Goal: Communication & Community: Share content

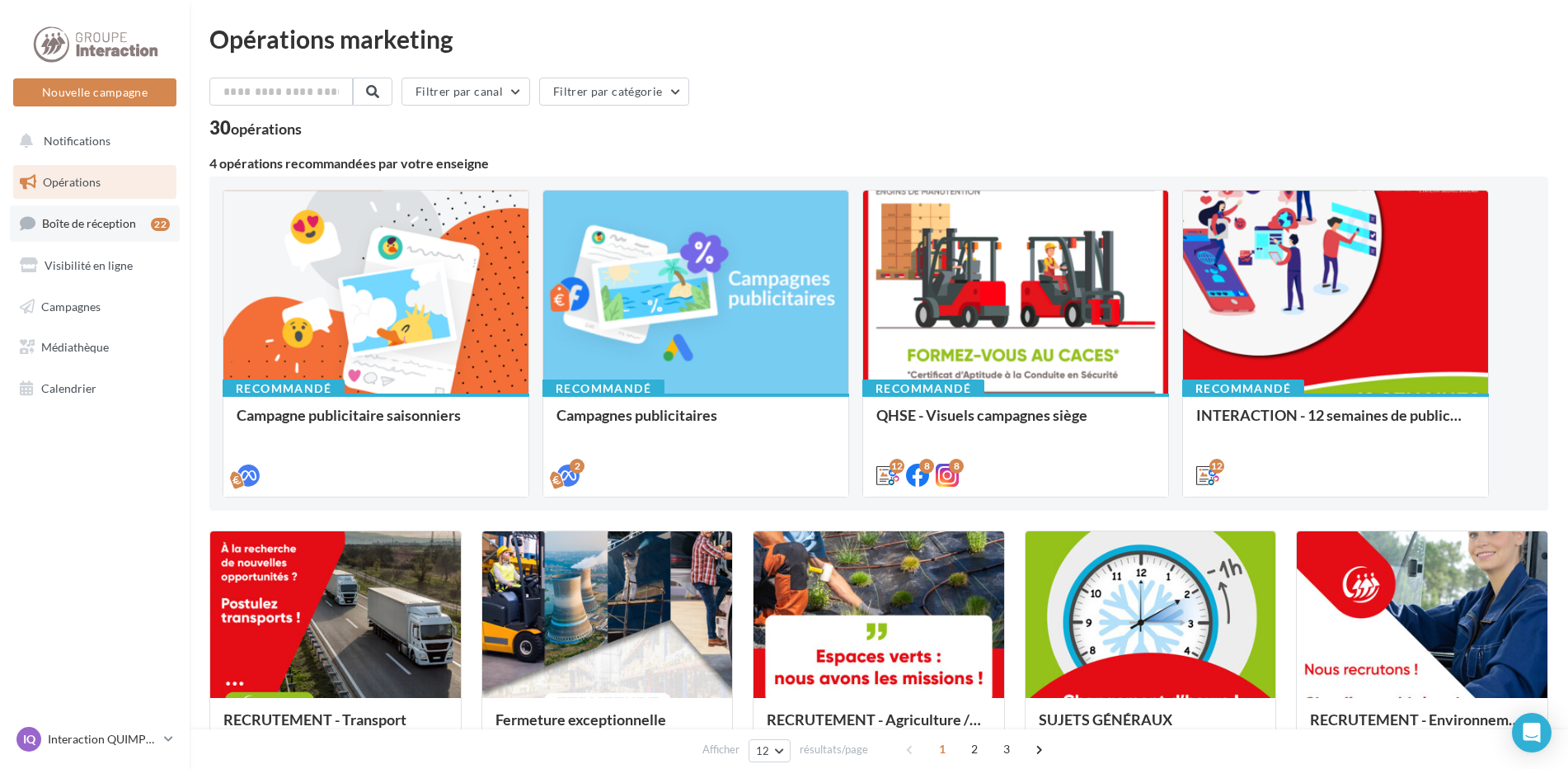
click at [111, 226] on span "Boîte de réception" at bounding box center [90, 223] width 94 height 14
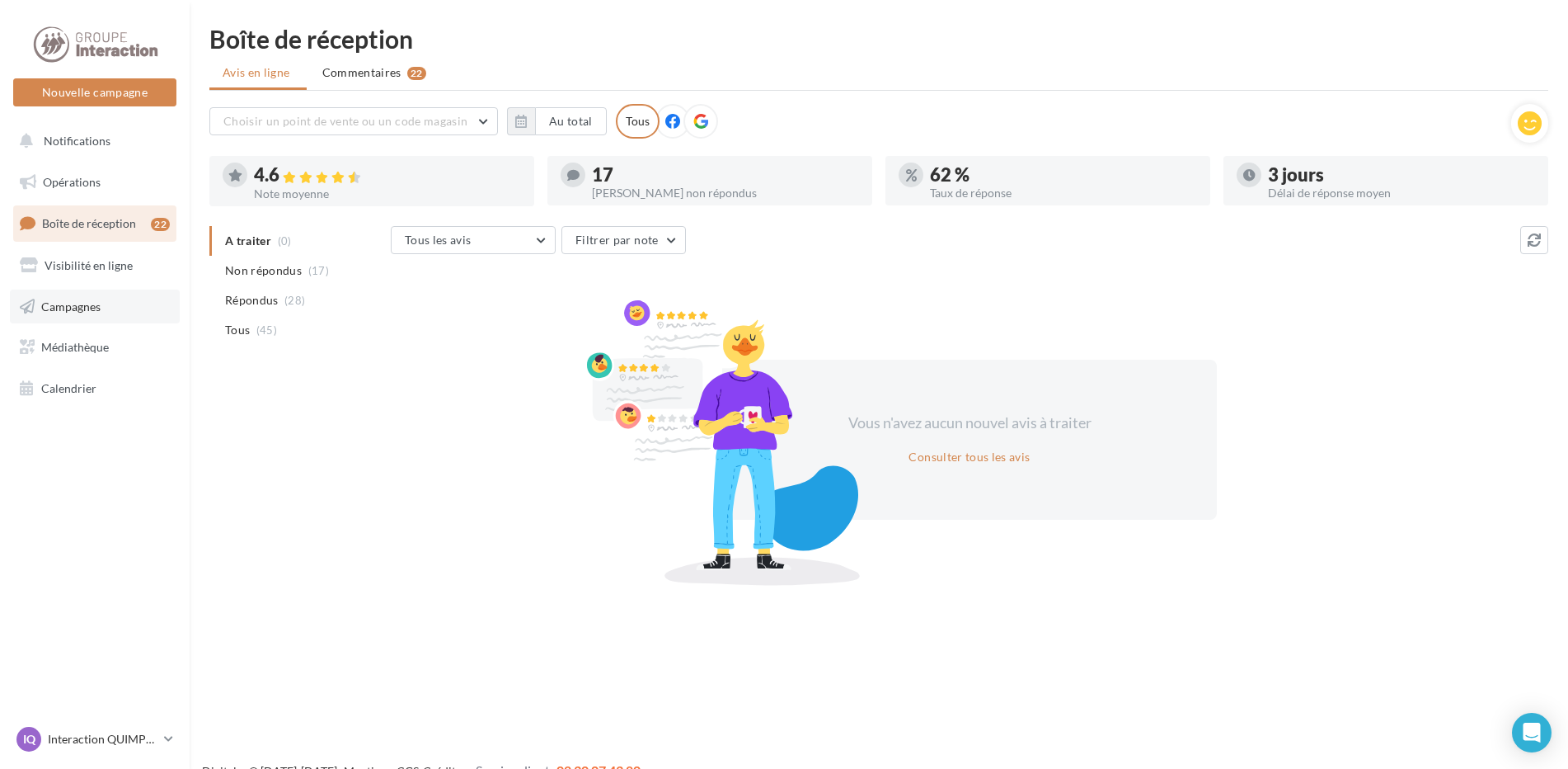
click at [85, 307] on span "Campagnes" at bounding box center [71, 305] width 59 height 14
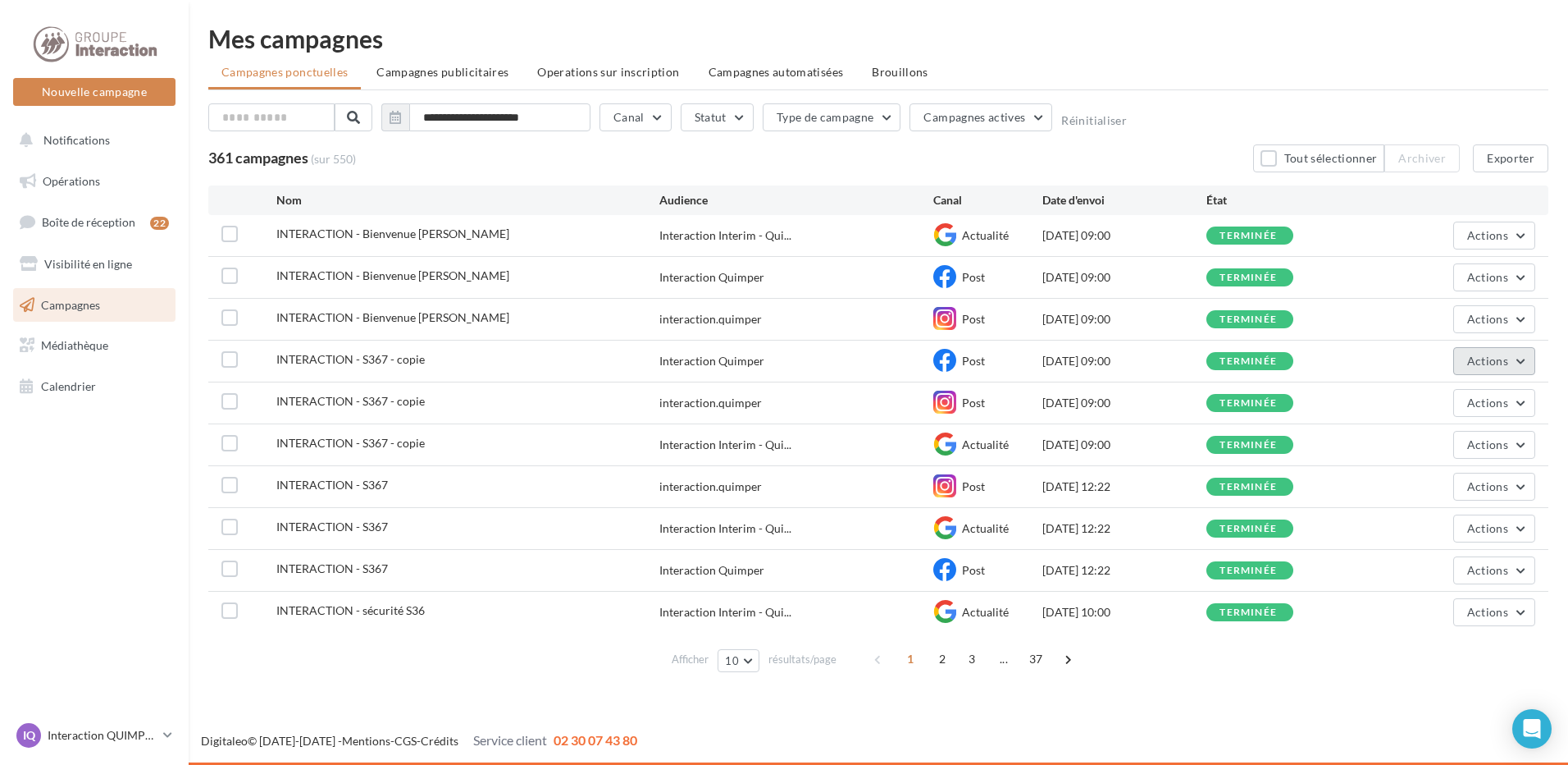
click at [1490, 366] on span "Actions" at bounding box center [1487, 360] width 41 height 14
click at [1434, 481] on button "Dupliquer" at bounding box center [1453, 485] width 164 height 42
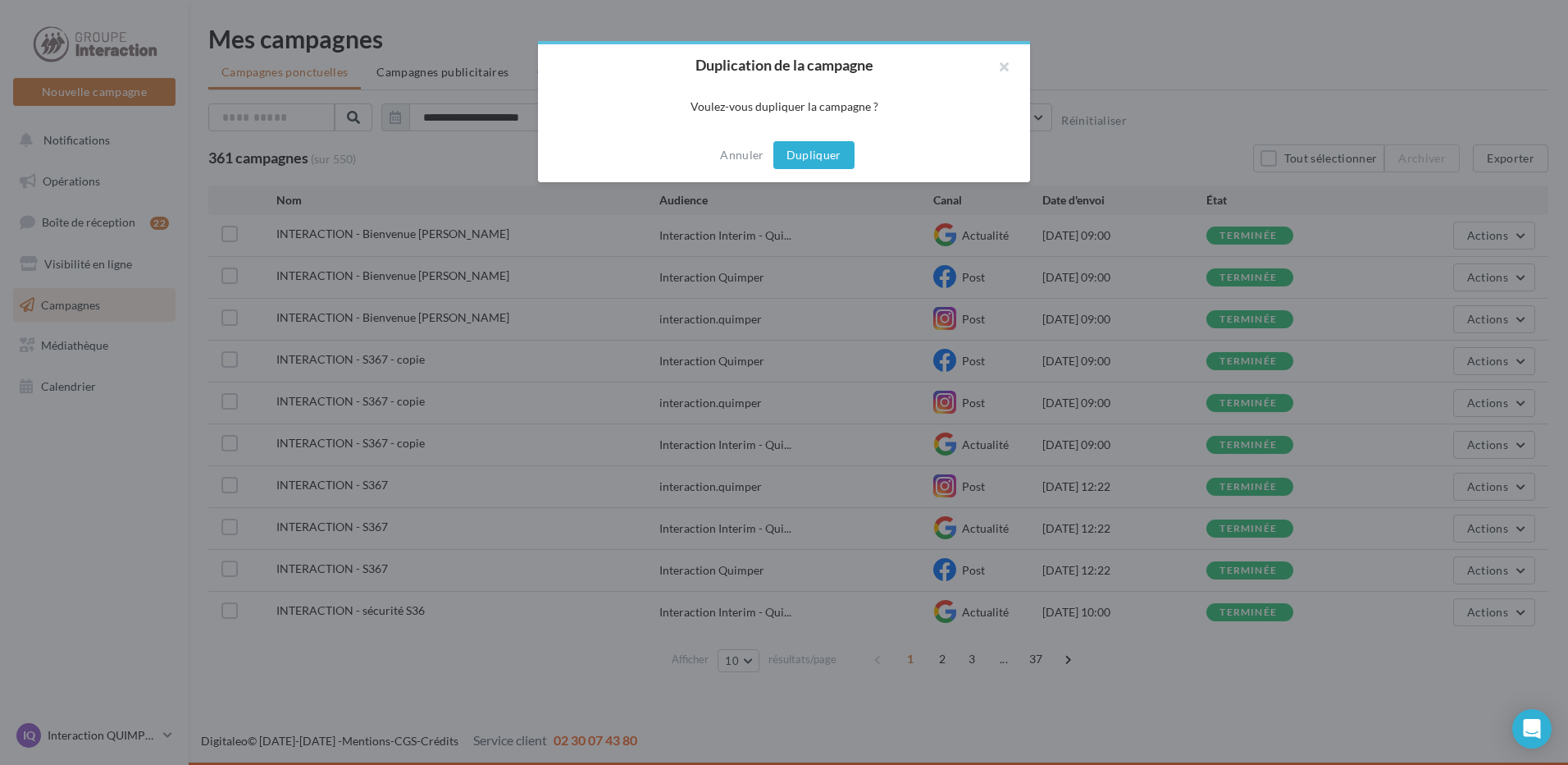
click at [813, 154] on button "Dupliquer" at bounding box center [813, 154] width 81 height 28
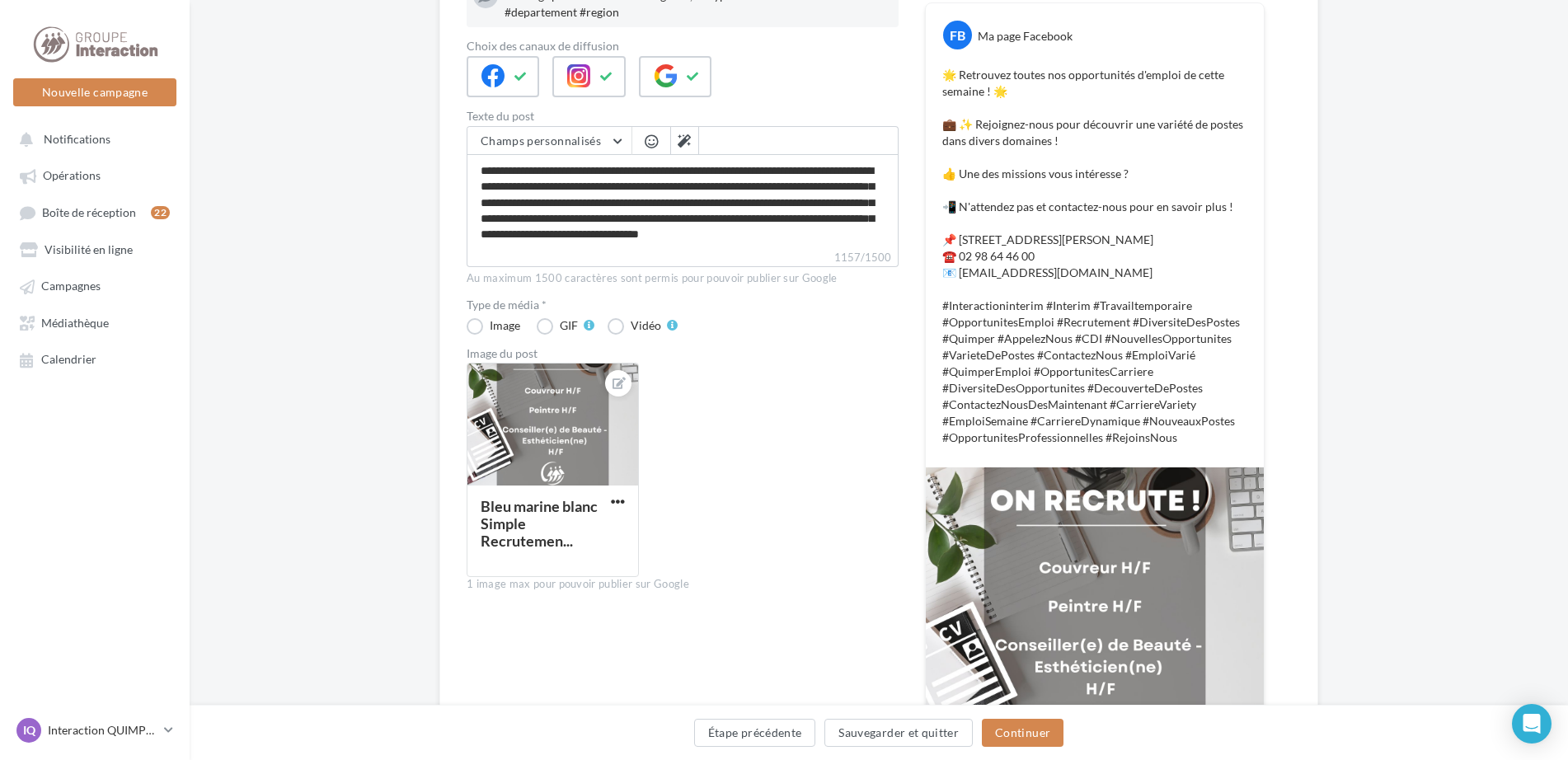
scroll to position [330, 0]
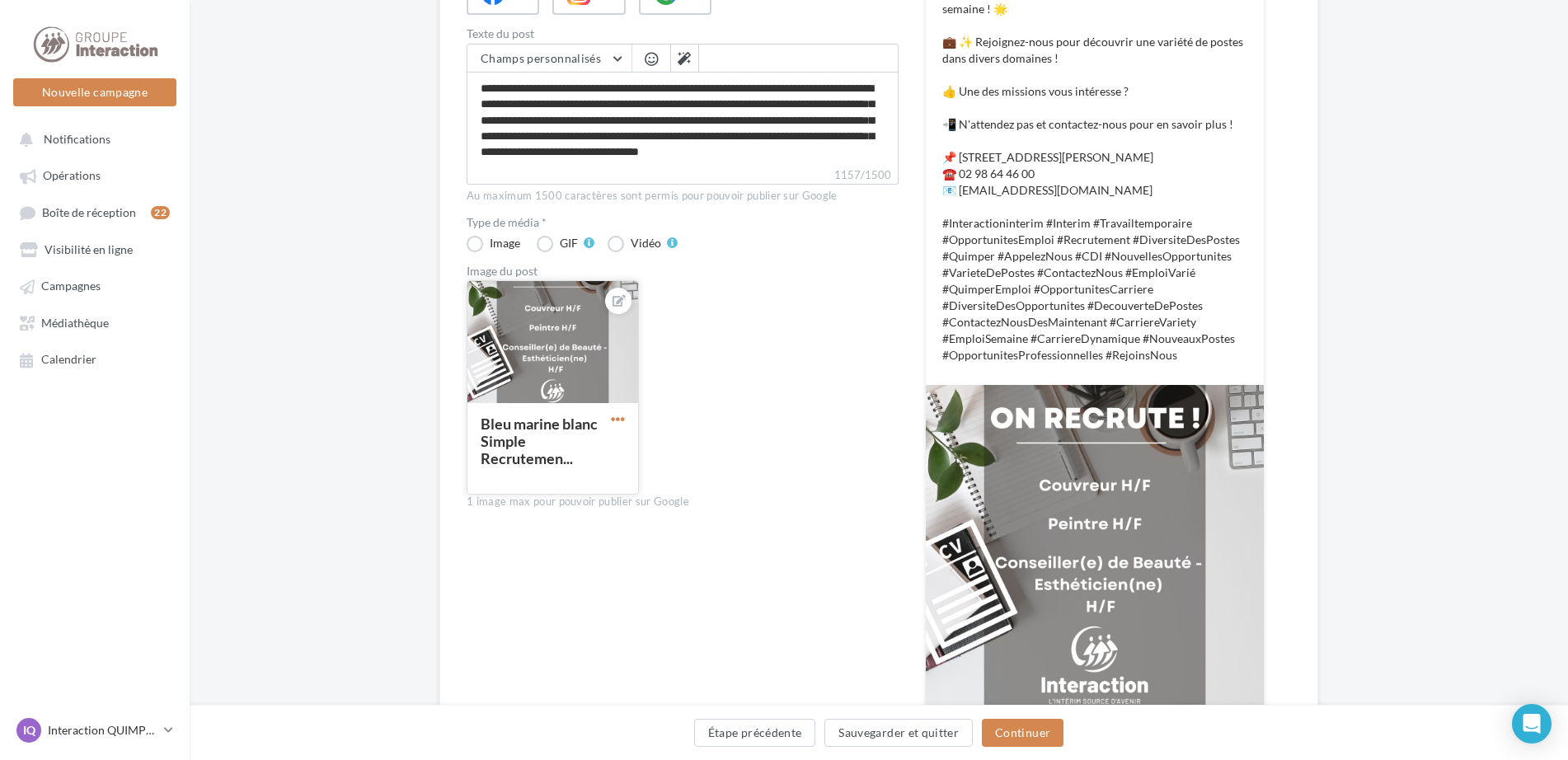
click at [620, 416] on span "button" at bounding box center [617, 418] width 14 height 14
click at [656, 449] on button "Remplacer l'image" at bounding box center [695, 452] width 174 height 42
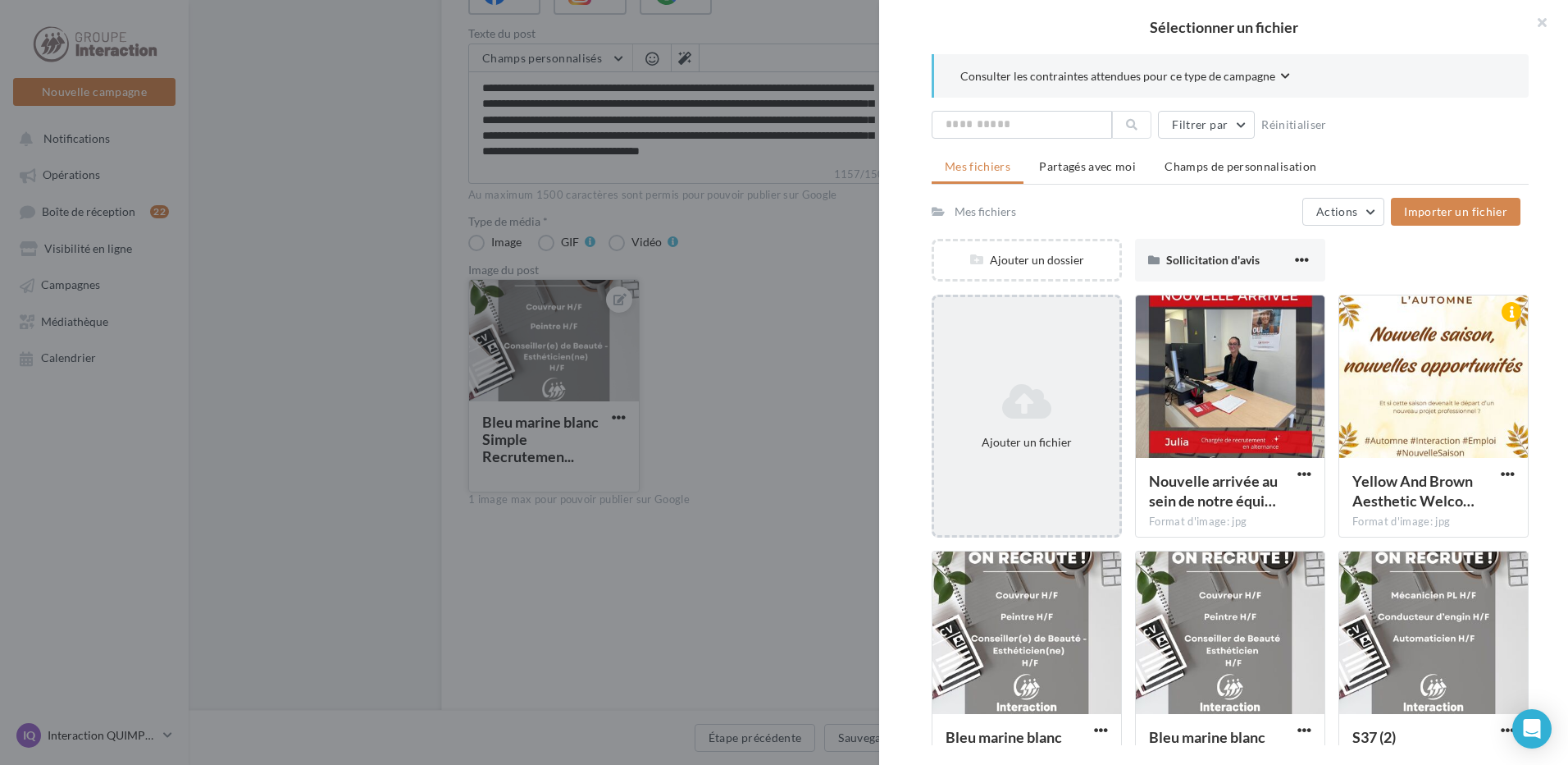
click at [1053, 397] on icon at bounding box center [1026, 401] width 172 height 40
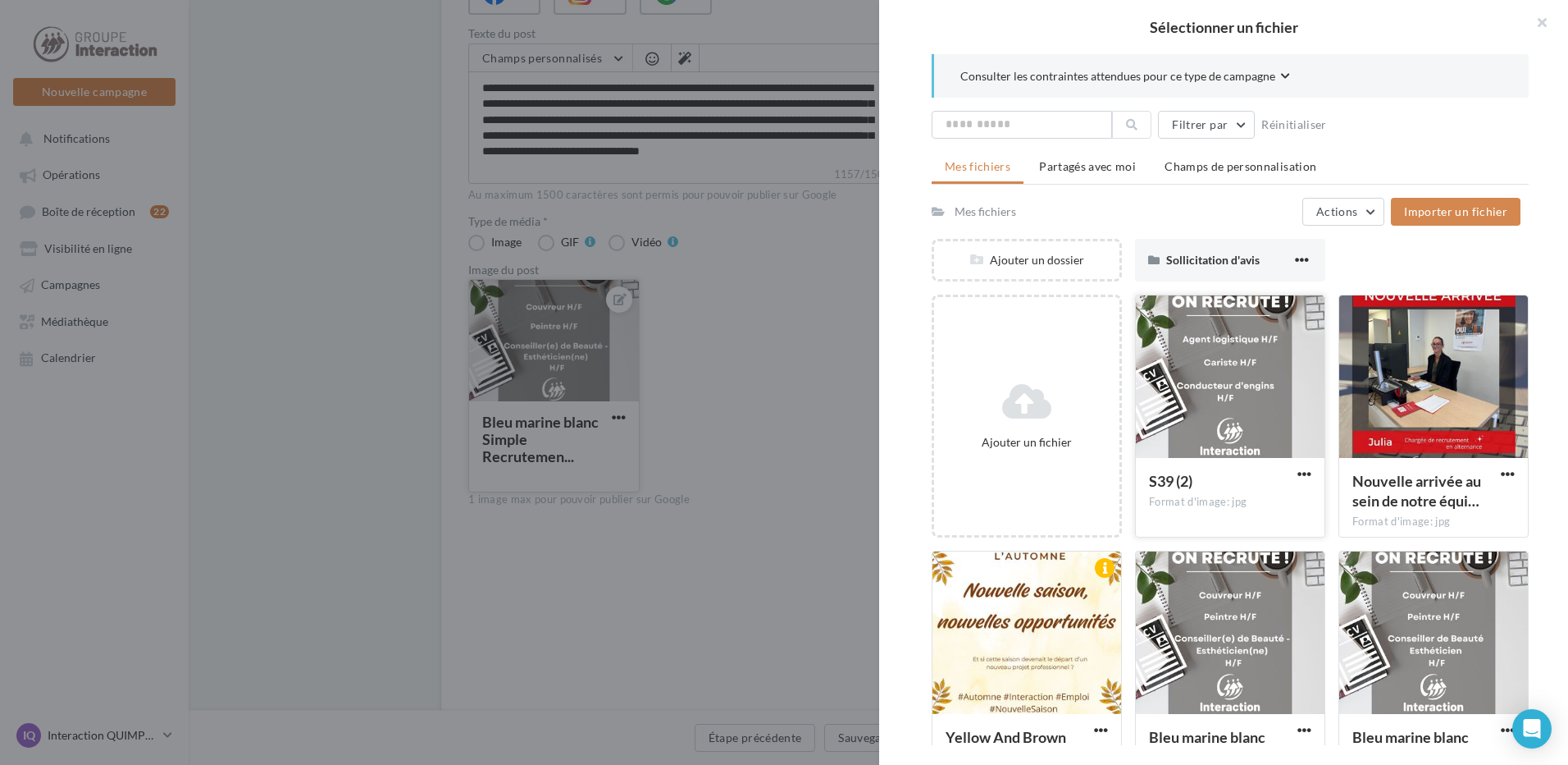
click at [1233, 400] on div at bounding box center [1230, 377] width 188 height 164
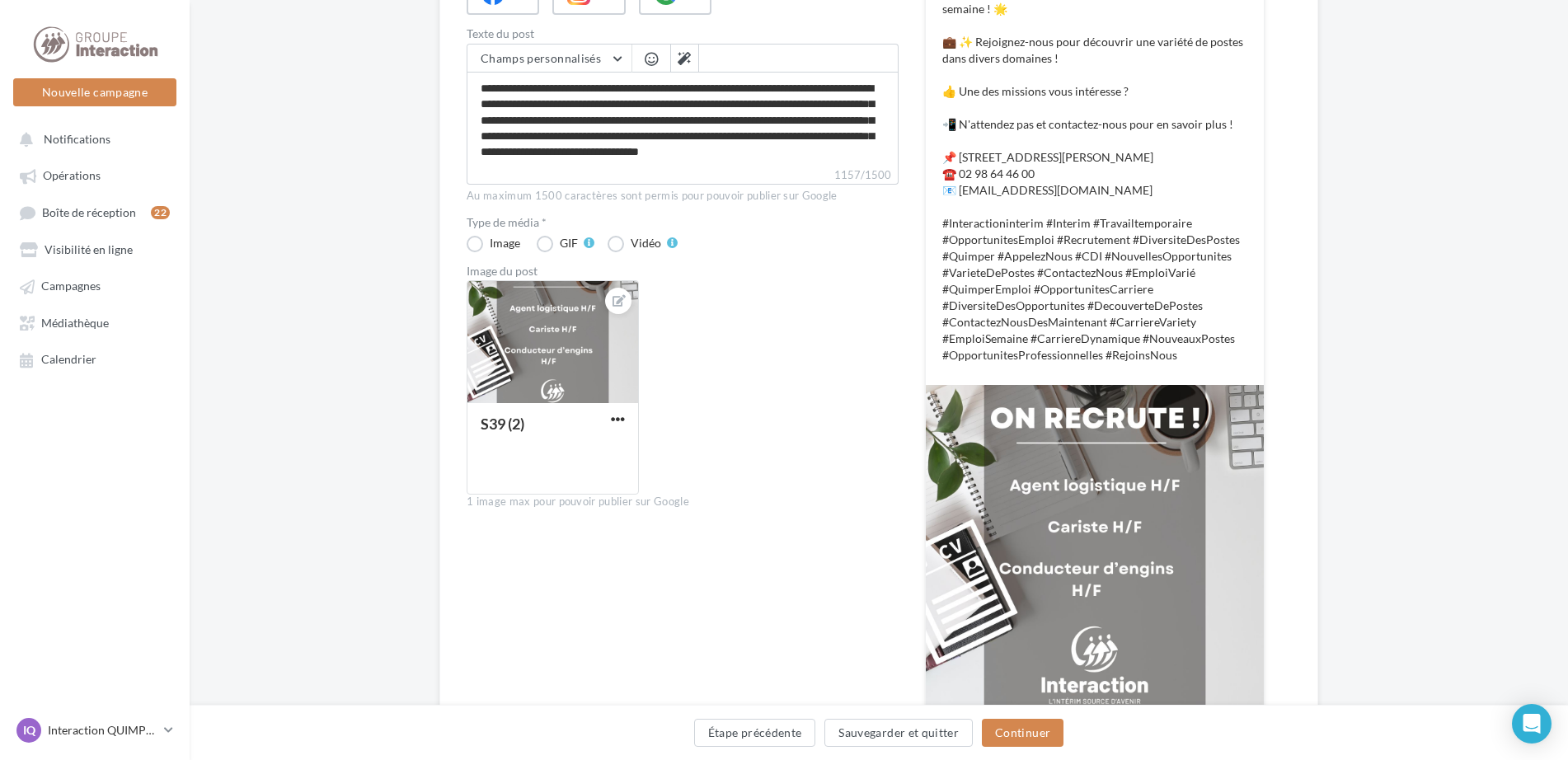
click at [770, 375] on div "S39 (2)" at bounding box center [689, 393] width 445 height 227
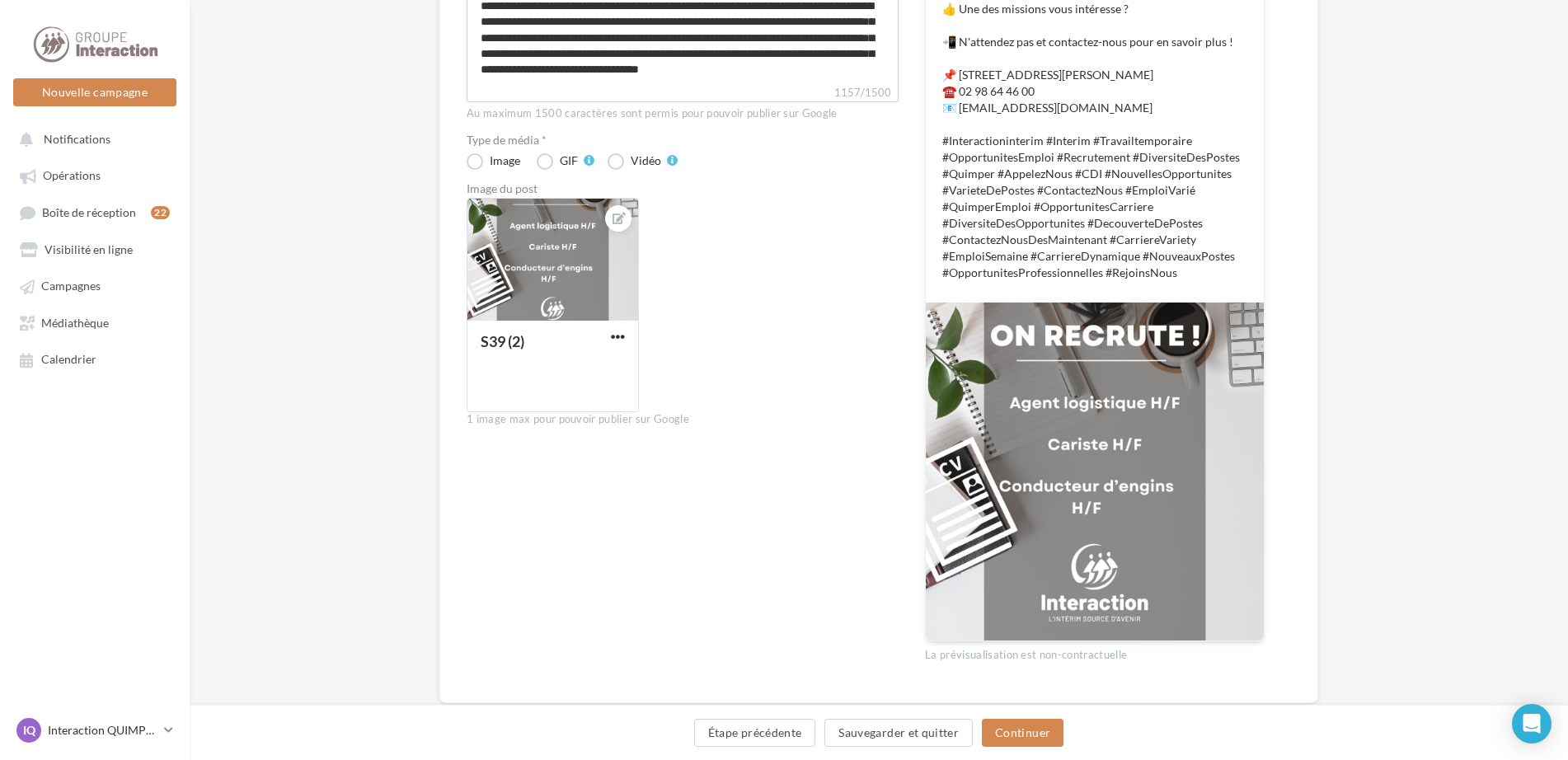
scroll to position [452, 0]
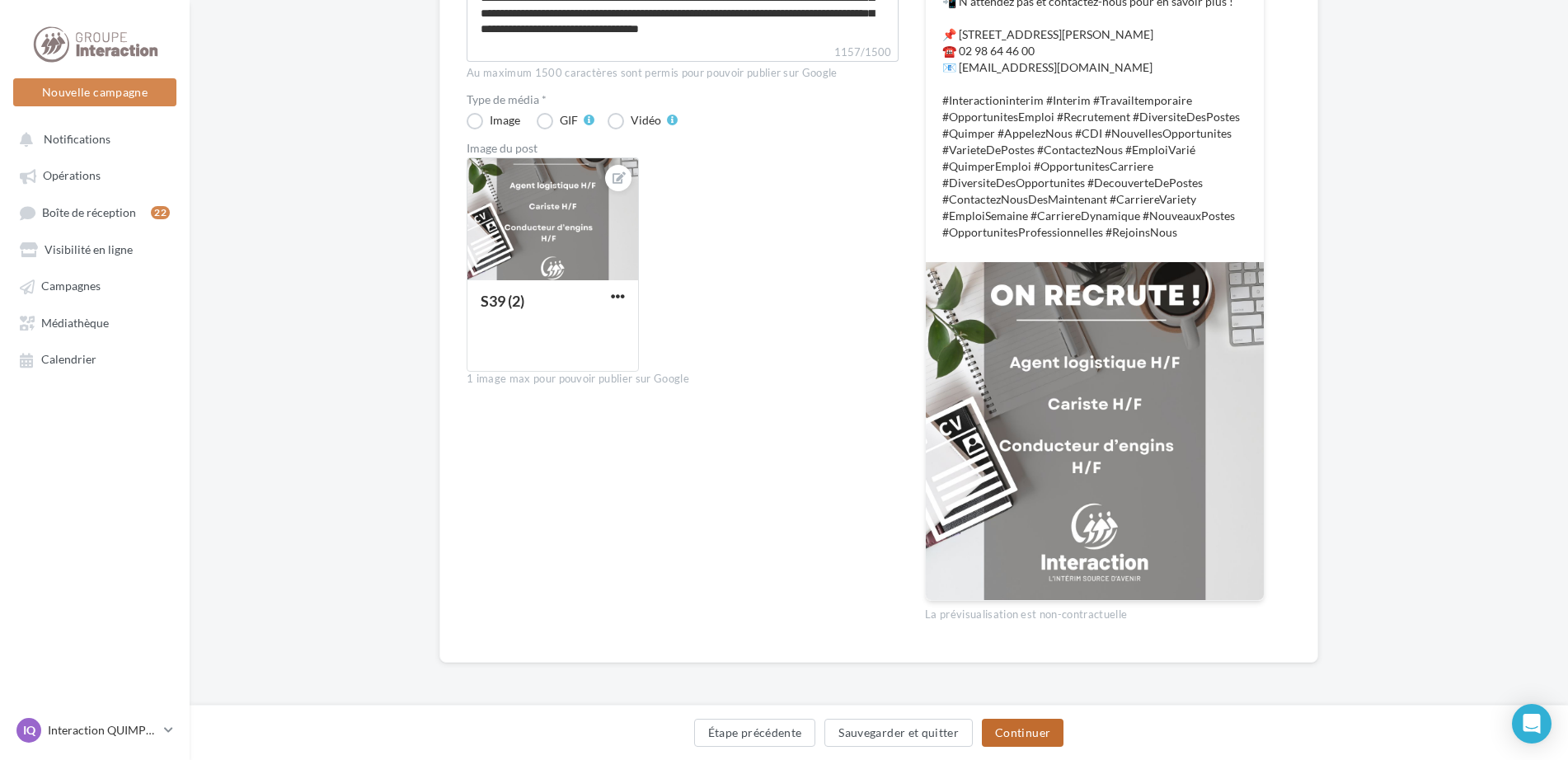
click at [1027, 736] on button "Continuer" at bounding box center [1023, 732] width 81 height 28
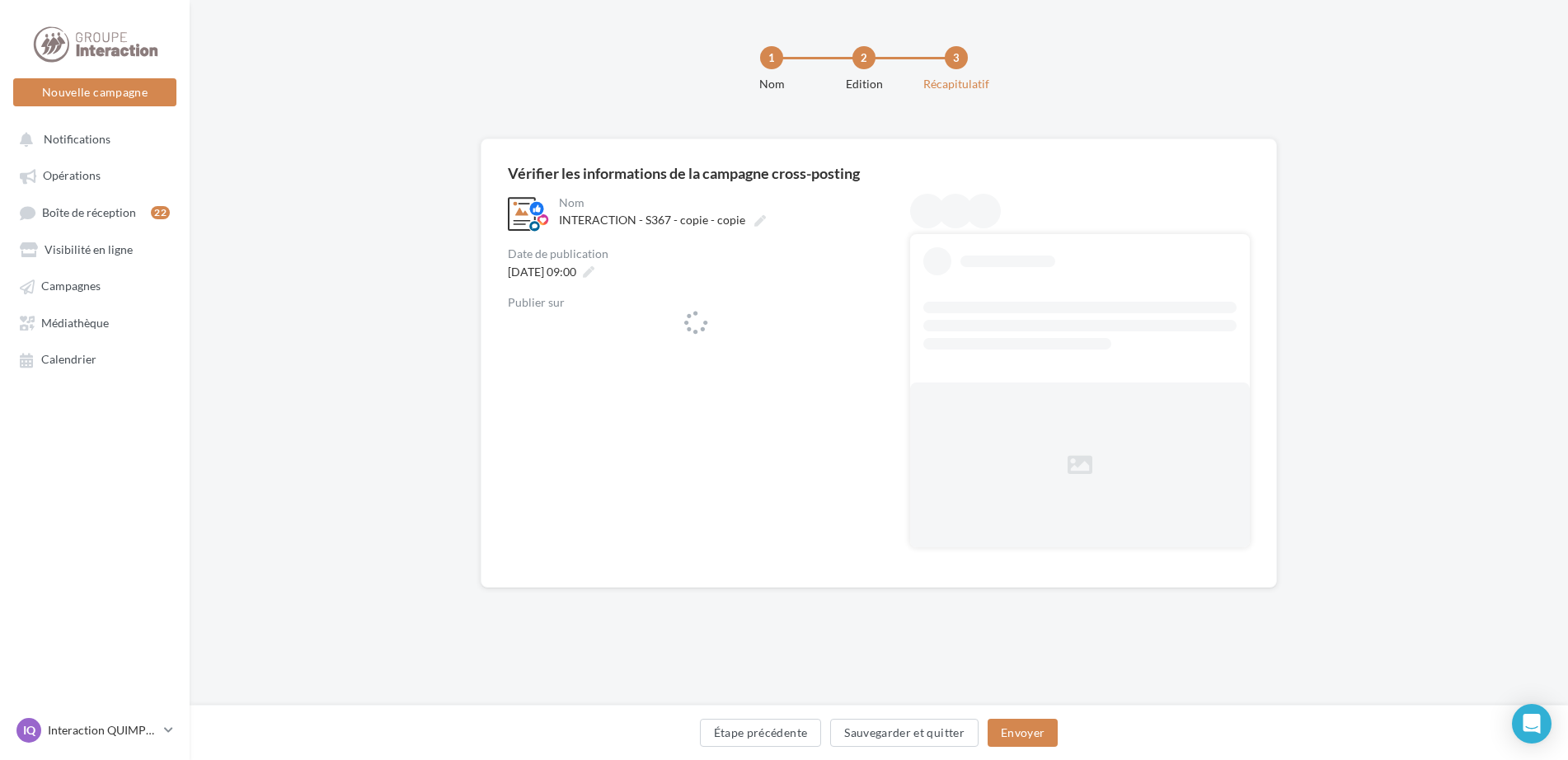
scroll to position [0, 0]
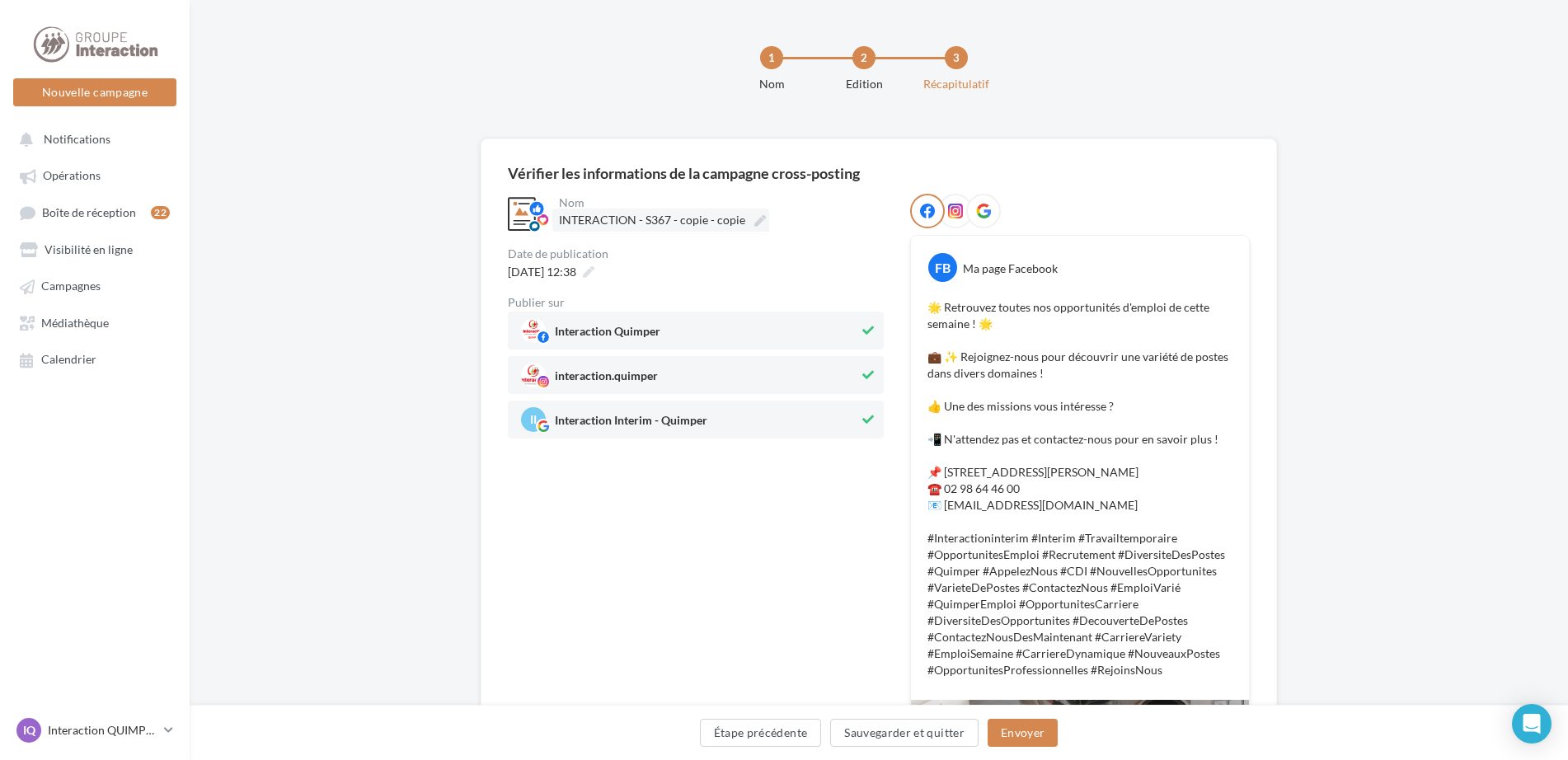
click at [763, 223] on icon at bounding box center [760, 221] width 11 height 11
click at [704, 223] on input "**********" at bounding box center [631, 223] width 145 height 28
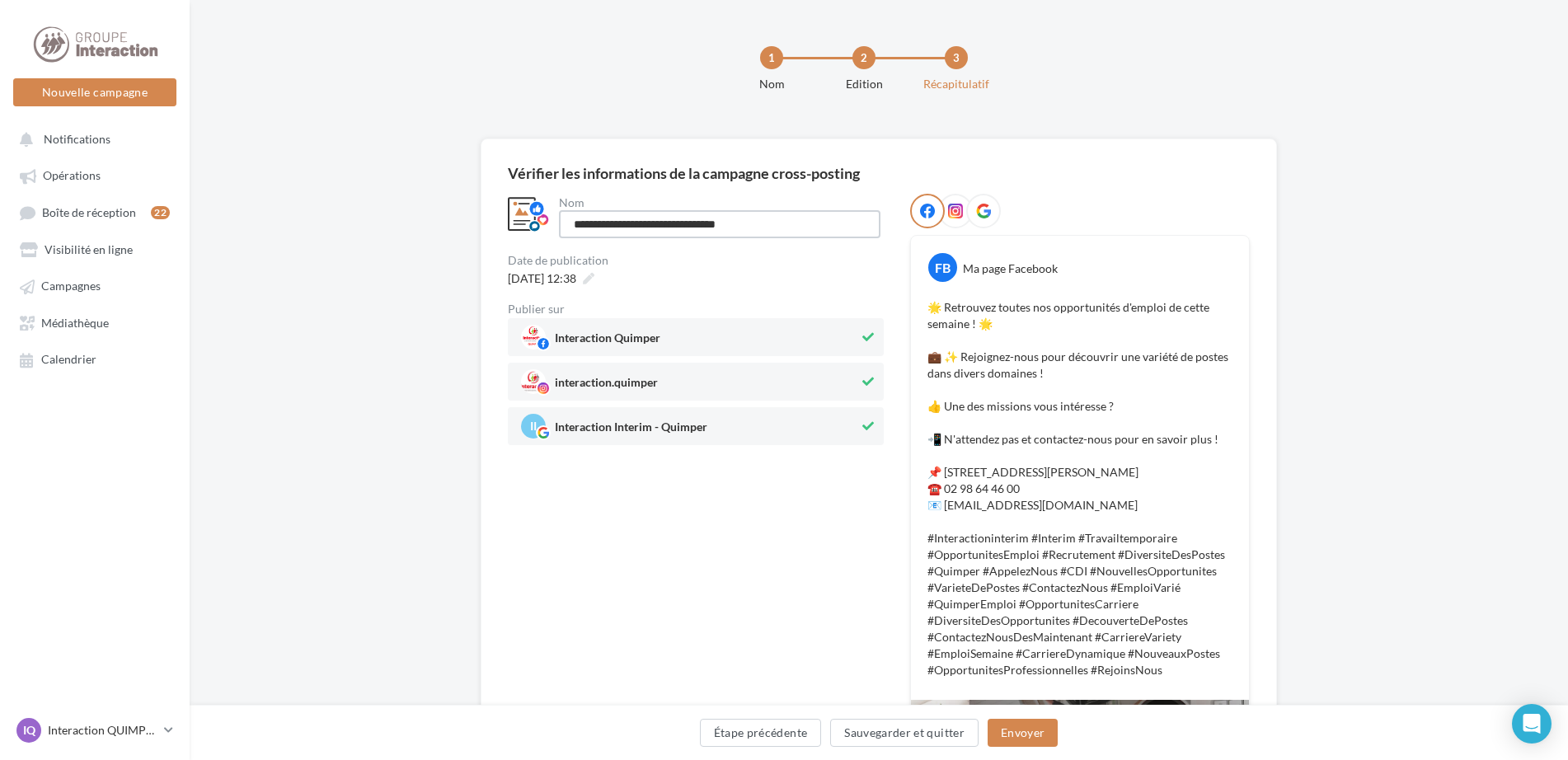
drag, startPoint x: 773, startPoint y: 219, endPoint x: 677, endPoint y: 192, distance: 99.7
click at [677, 192] on div "**********" at bounding box center [879, 612] width 742 height 894
type input "**********"
click at [594, 272] on icon at bounding box center [589, 278] width 11 height 11
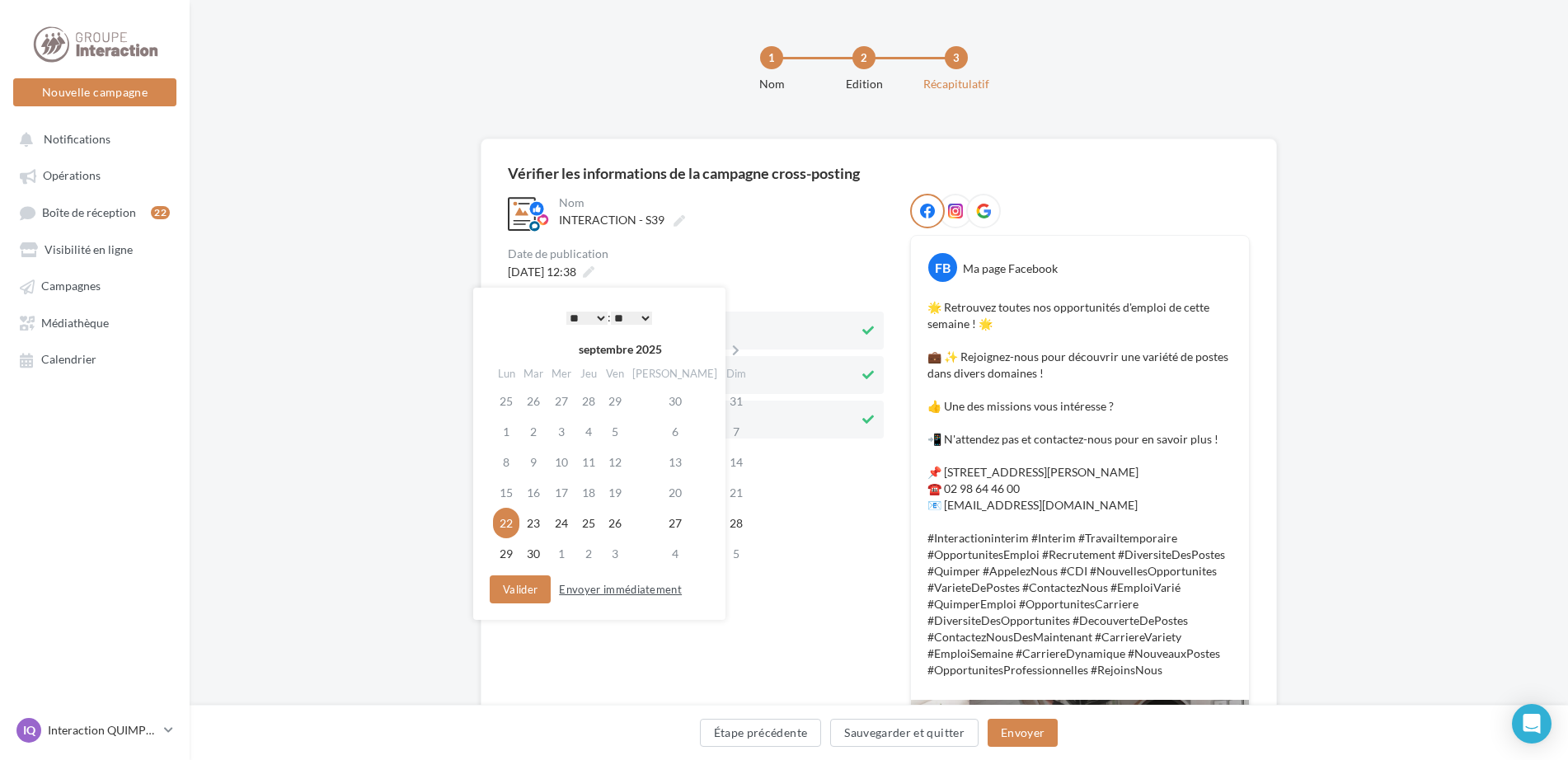
click at [602, 595] on button "Envoyer immédiatement" at bounding box center [620, 588] width 136 height 19
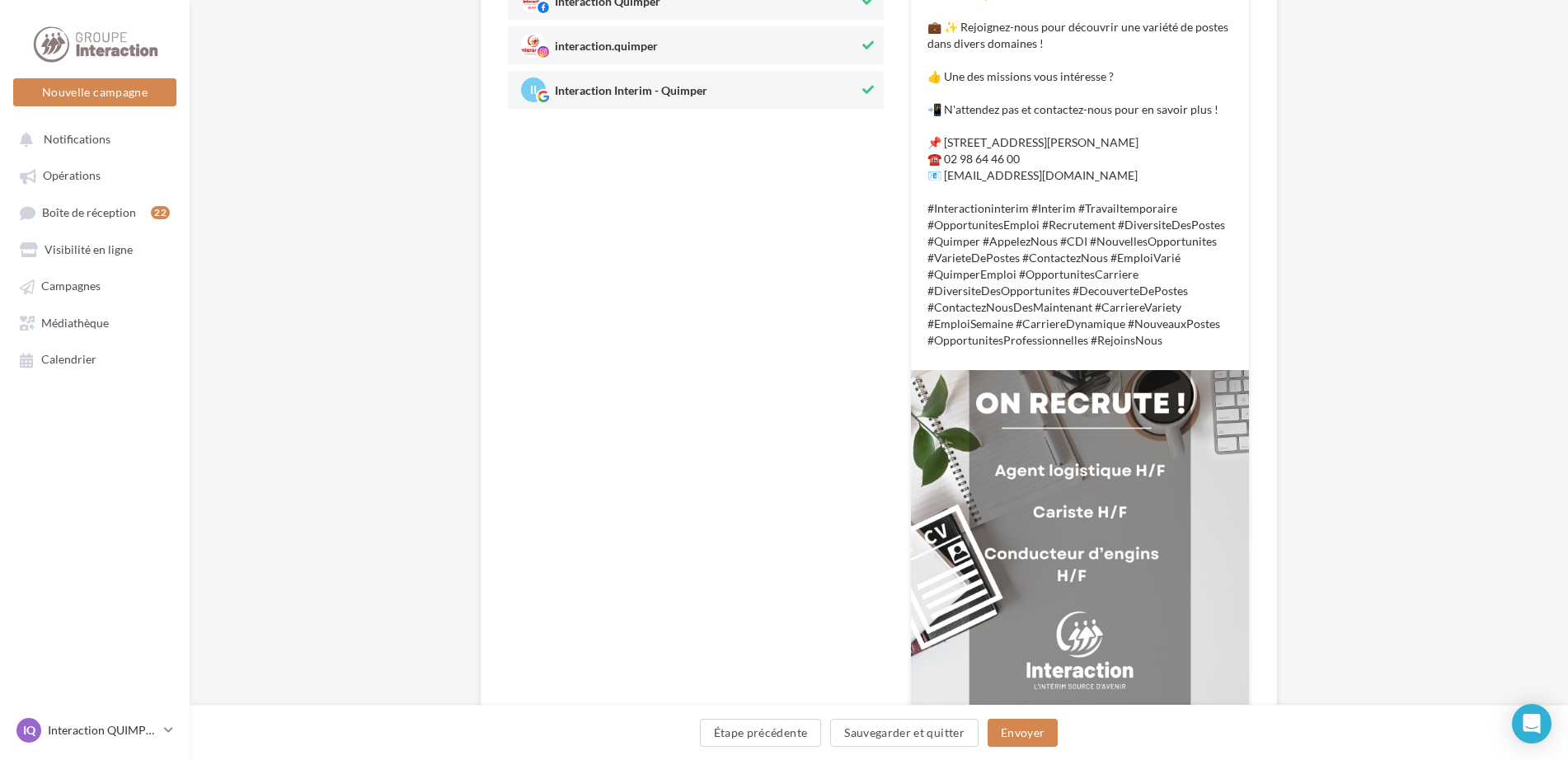
scroll to position [425, 0]
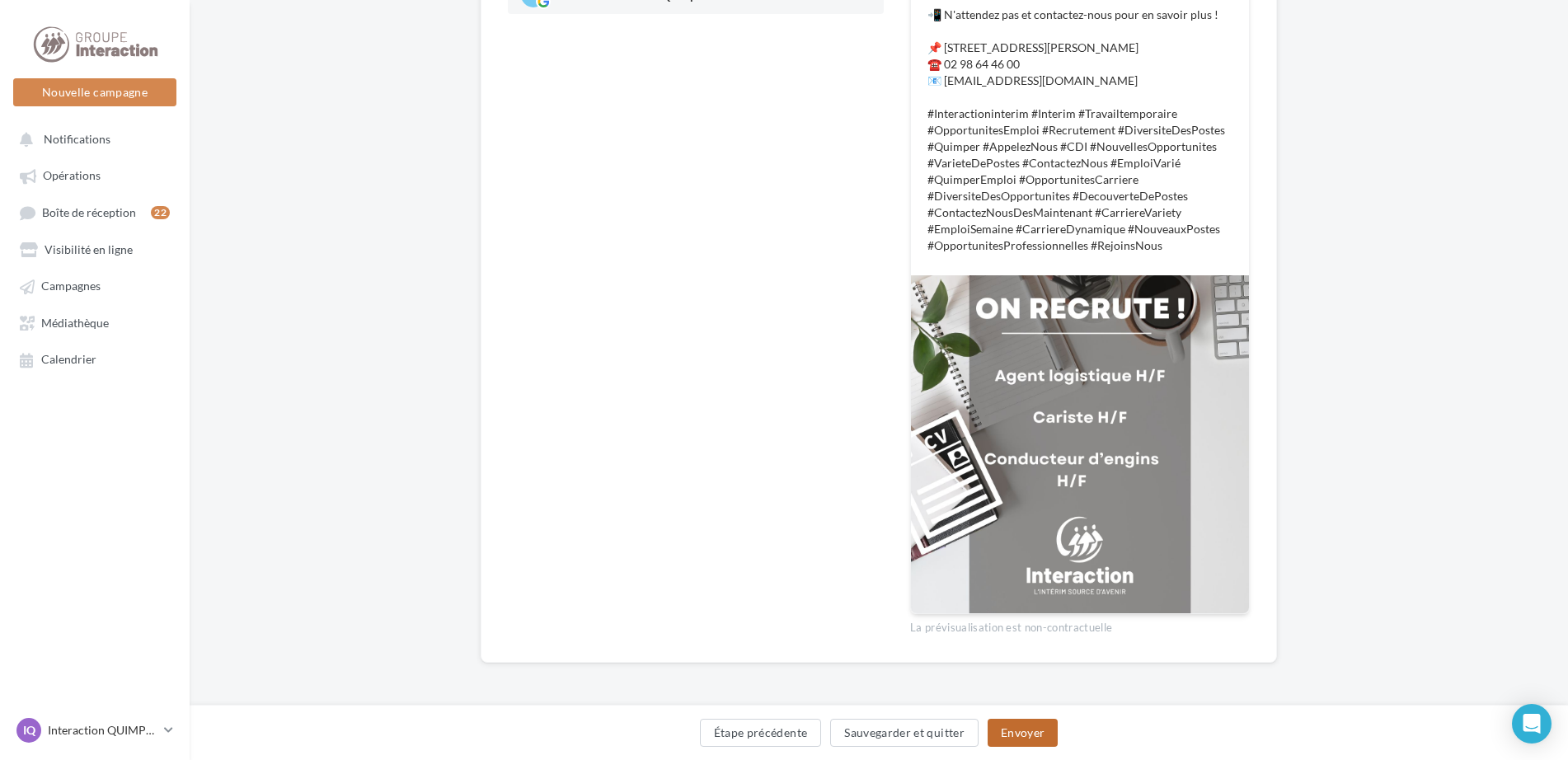
click at [1025, 729] on button "Envoyer" at bounding box center [1023, 732] width 70 height 28
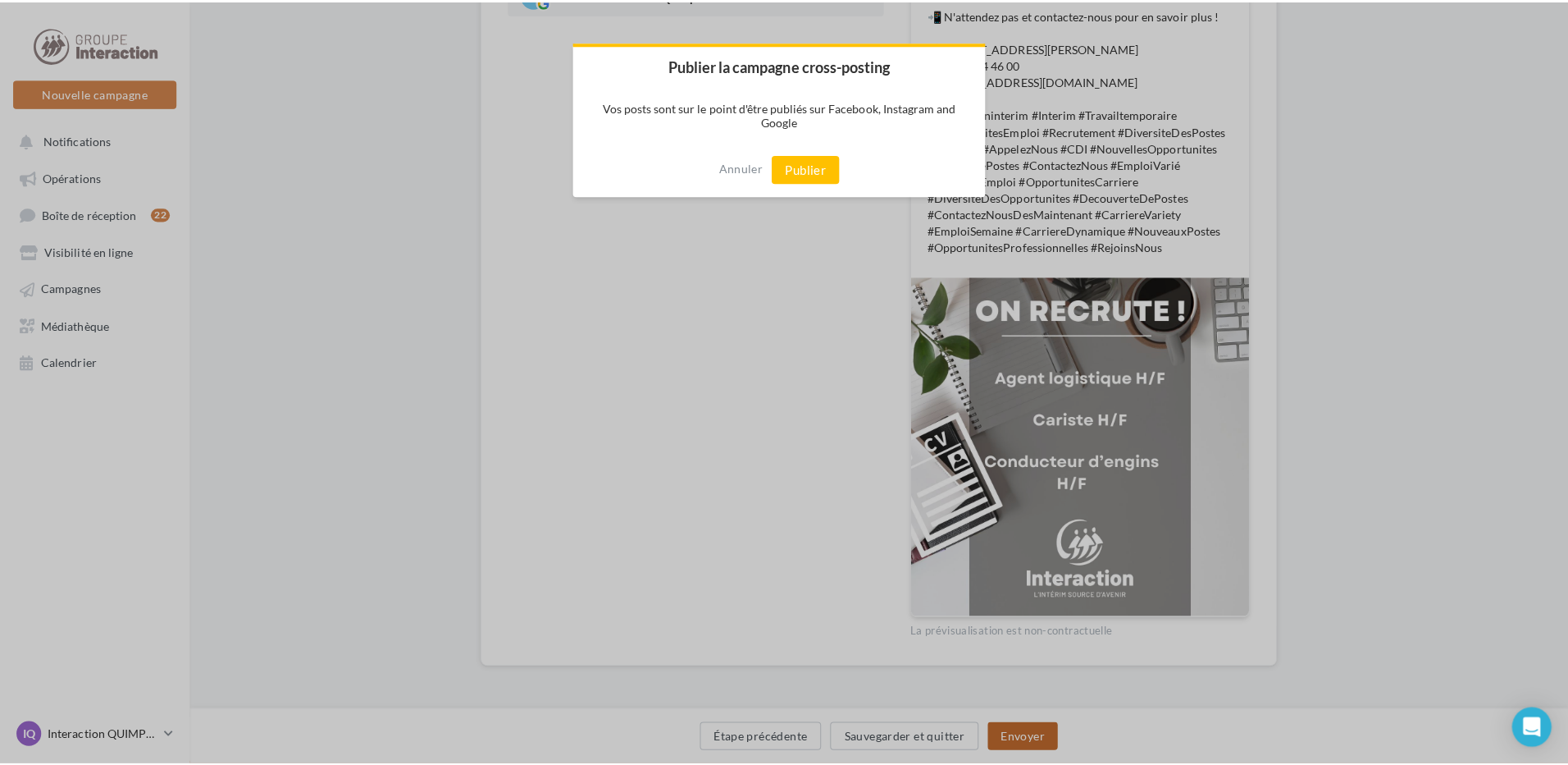
scroll to position [415, 0]
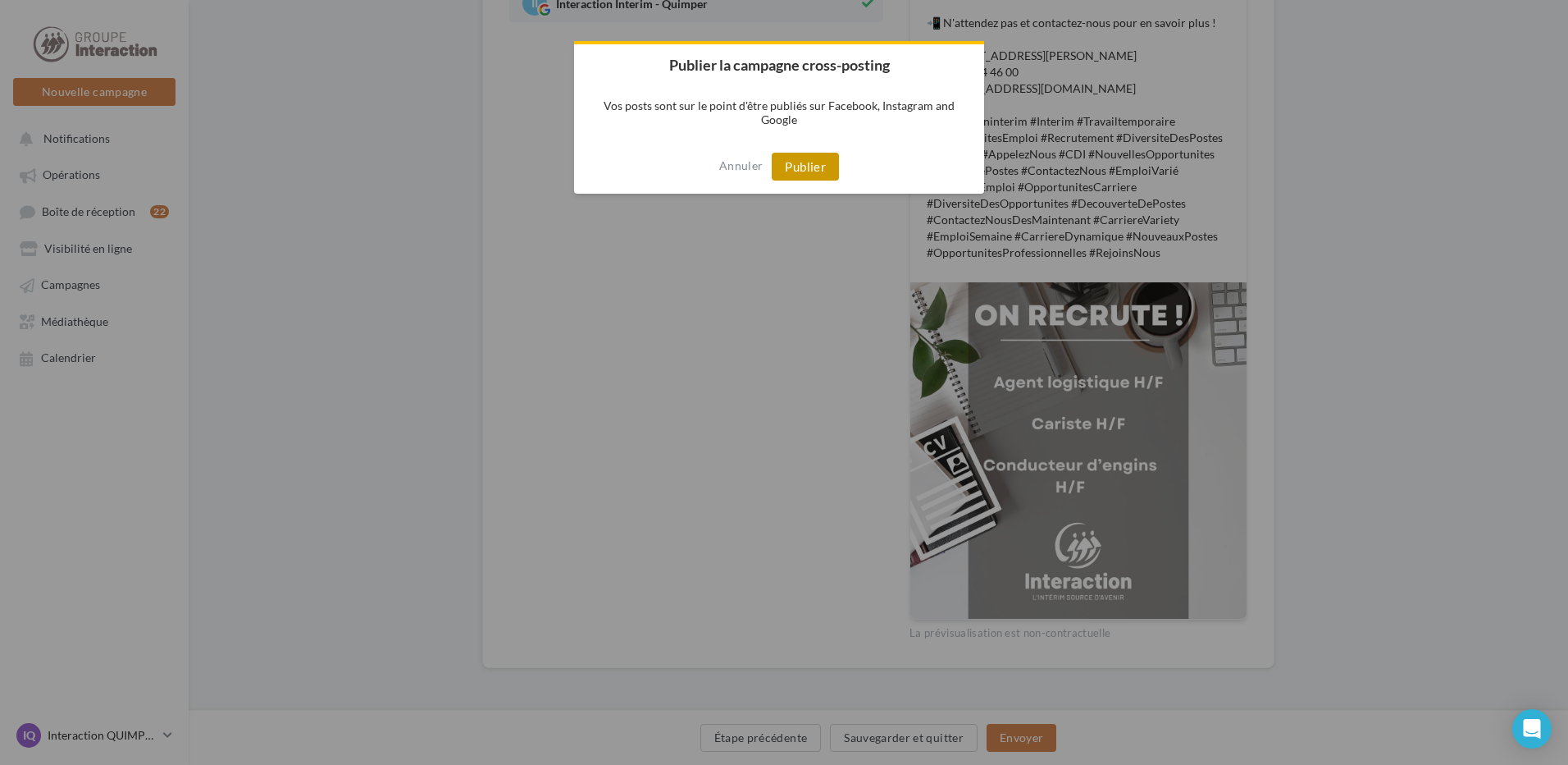
click at [805, 164] on button "Publier" at bounding box center [805, 166] width 67 height 28
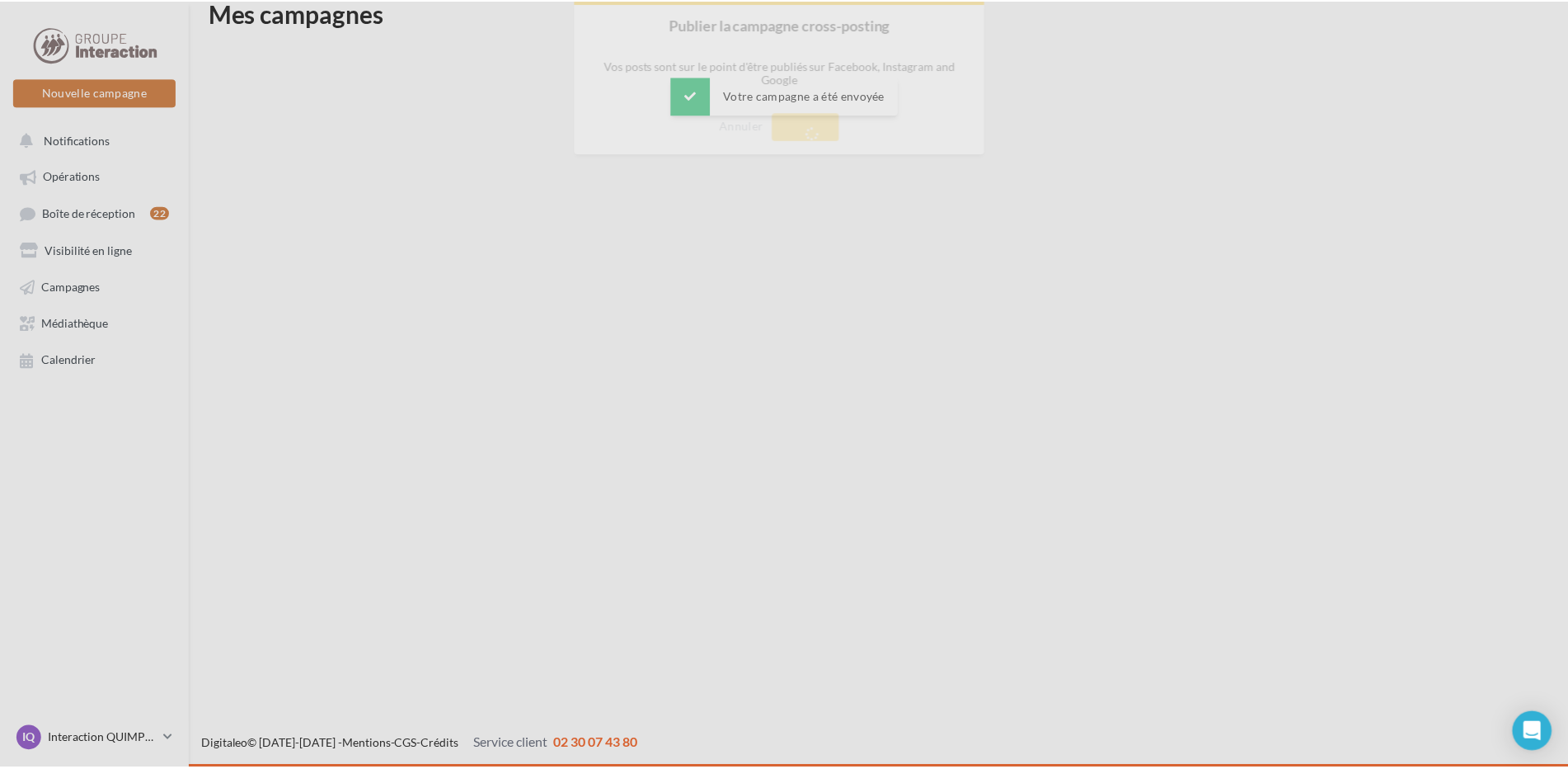
scroll to position [27, 0]
